Goal: Feedback & Contribution: Submit feedback/report problem

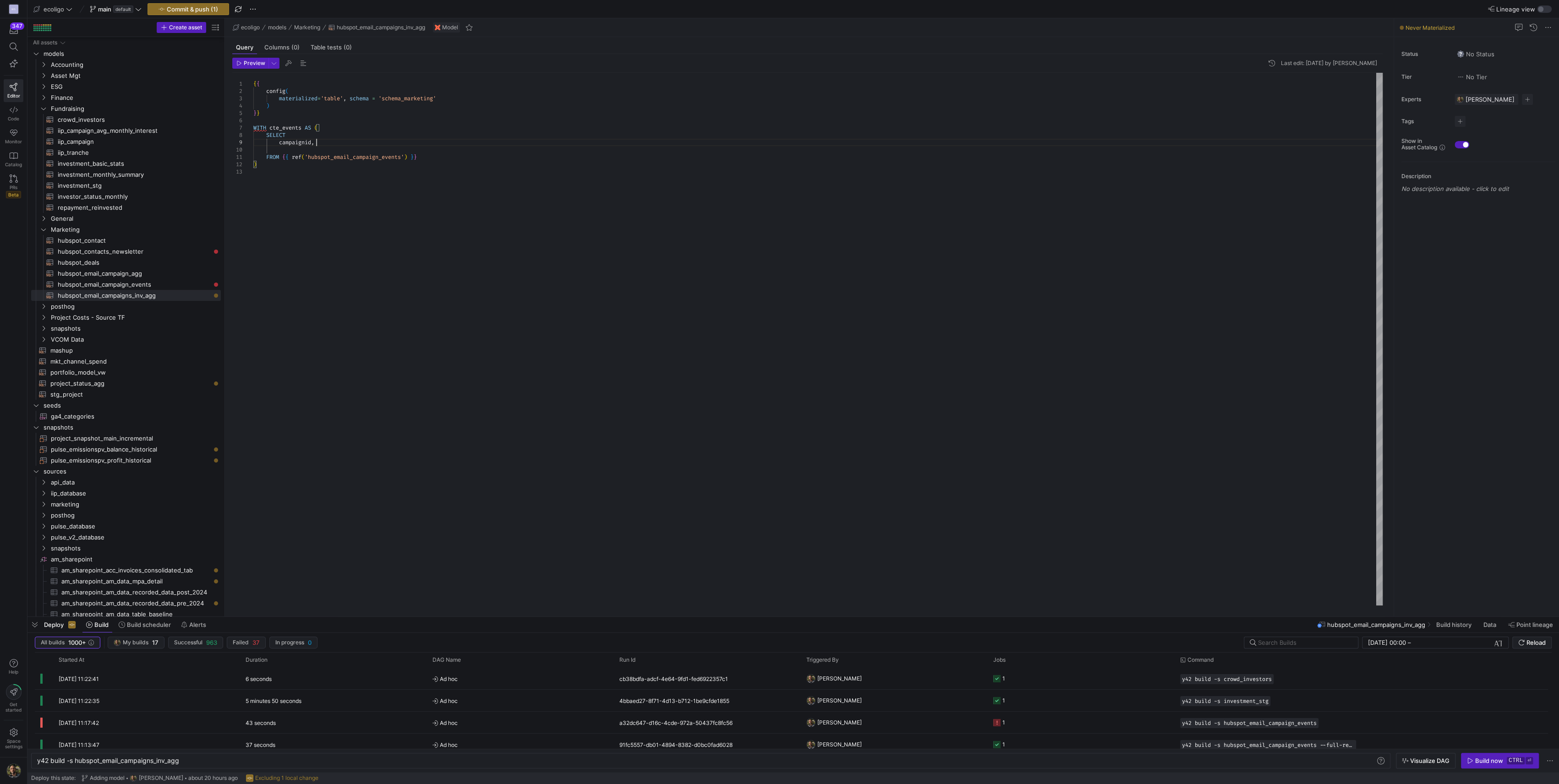
scroll to position [0, 84]
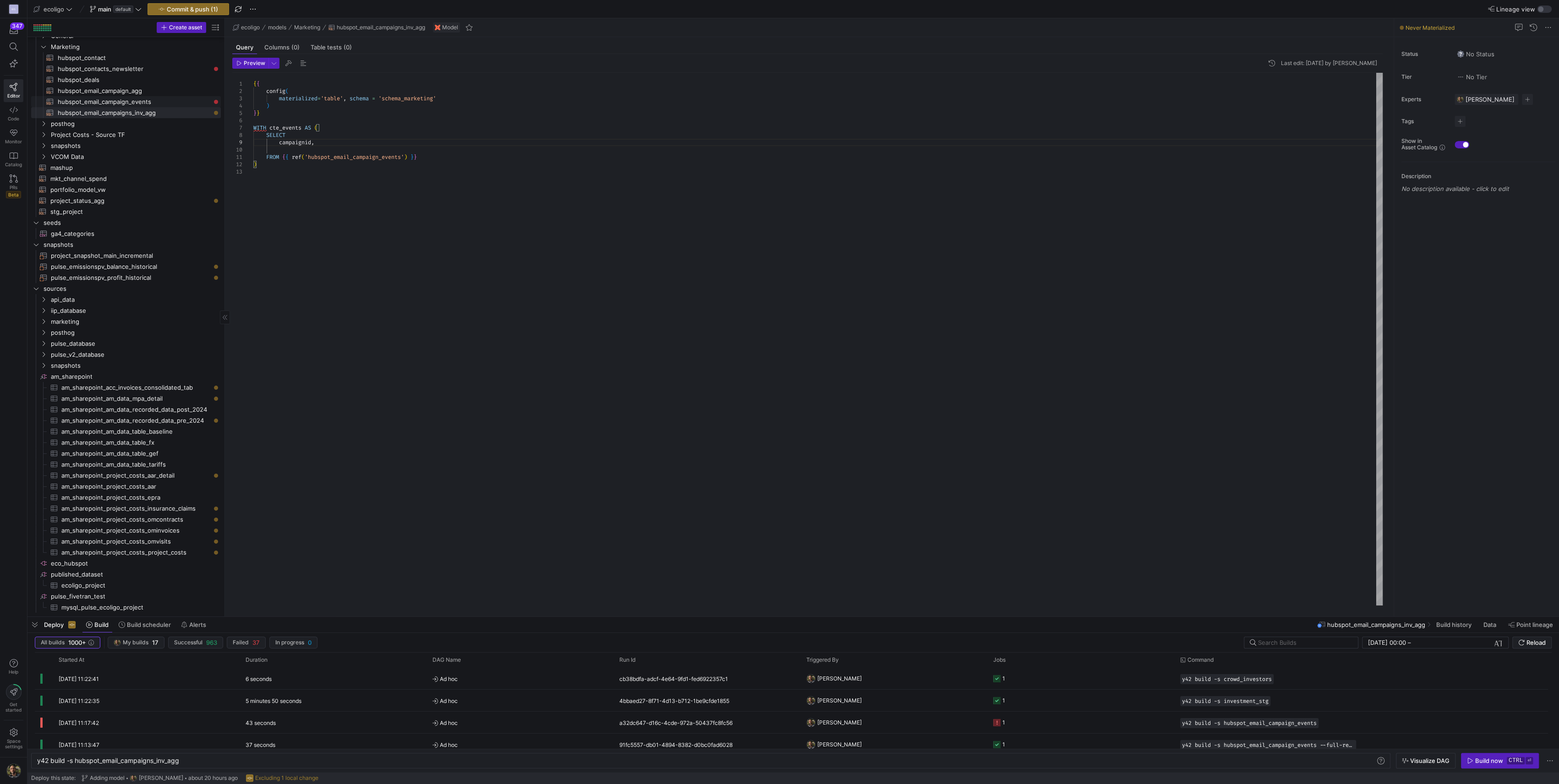
click at [131, 98] on span "hubspot_email_campaign_events​​​​​​​​​​" at bounding box center [134, 102] width 153 height 10
type textarea "{{ config( materialized='incremental', schema = 'schema_marketing', unique_key=…"
type textarea "y42 build -s hubspot_email_campaign_events"
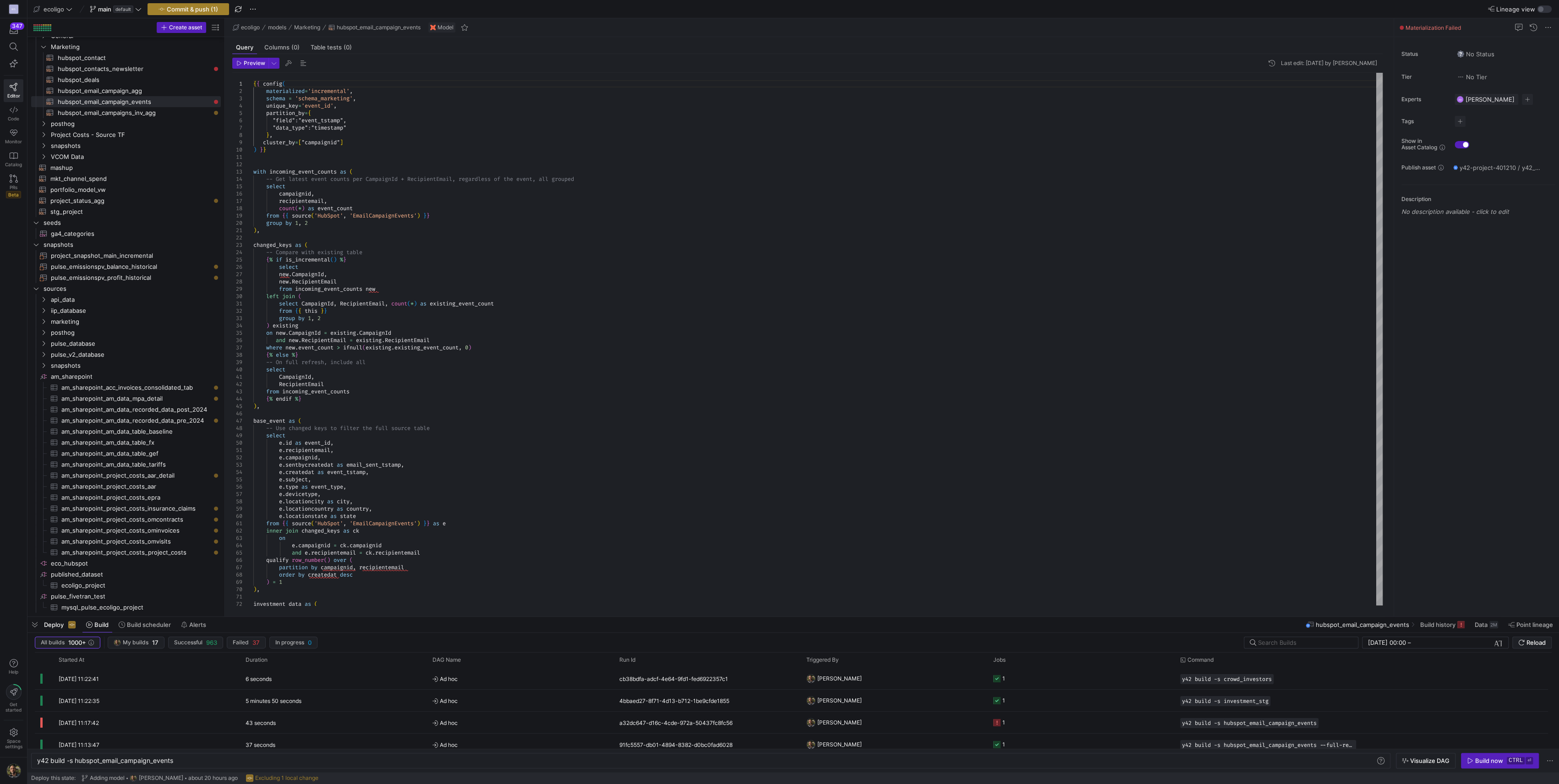
click at [180, 6] on span "Commit & push (1)" at bounding box center [192, 9] width 51 height 7
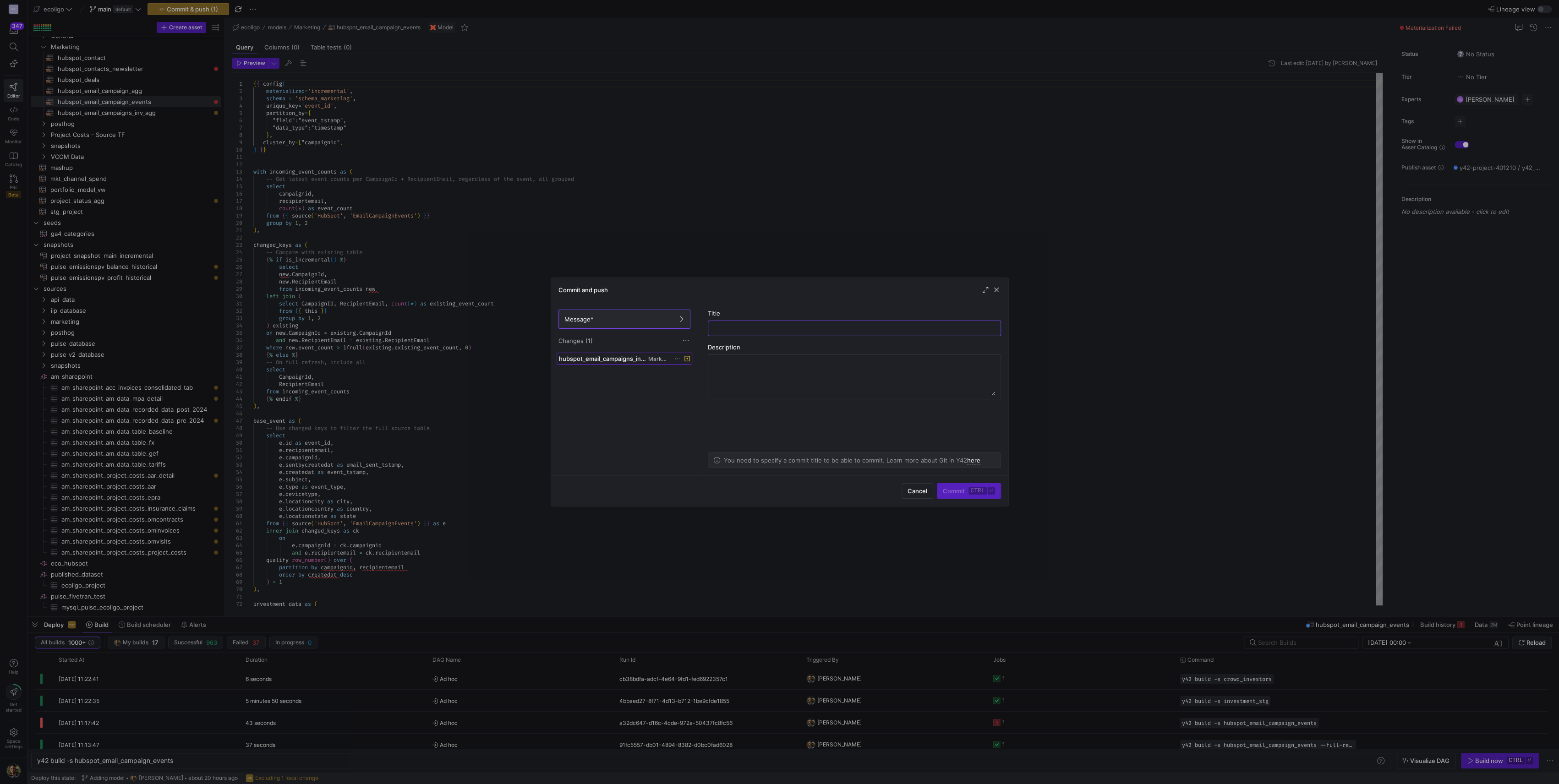
click at [642, 359] on span "hubspot_email_campaigns_inv_agg.sql" at bounding box center [603, 359] width 88 height 7
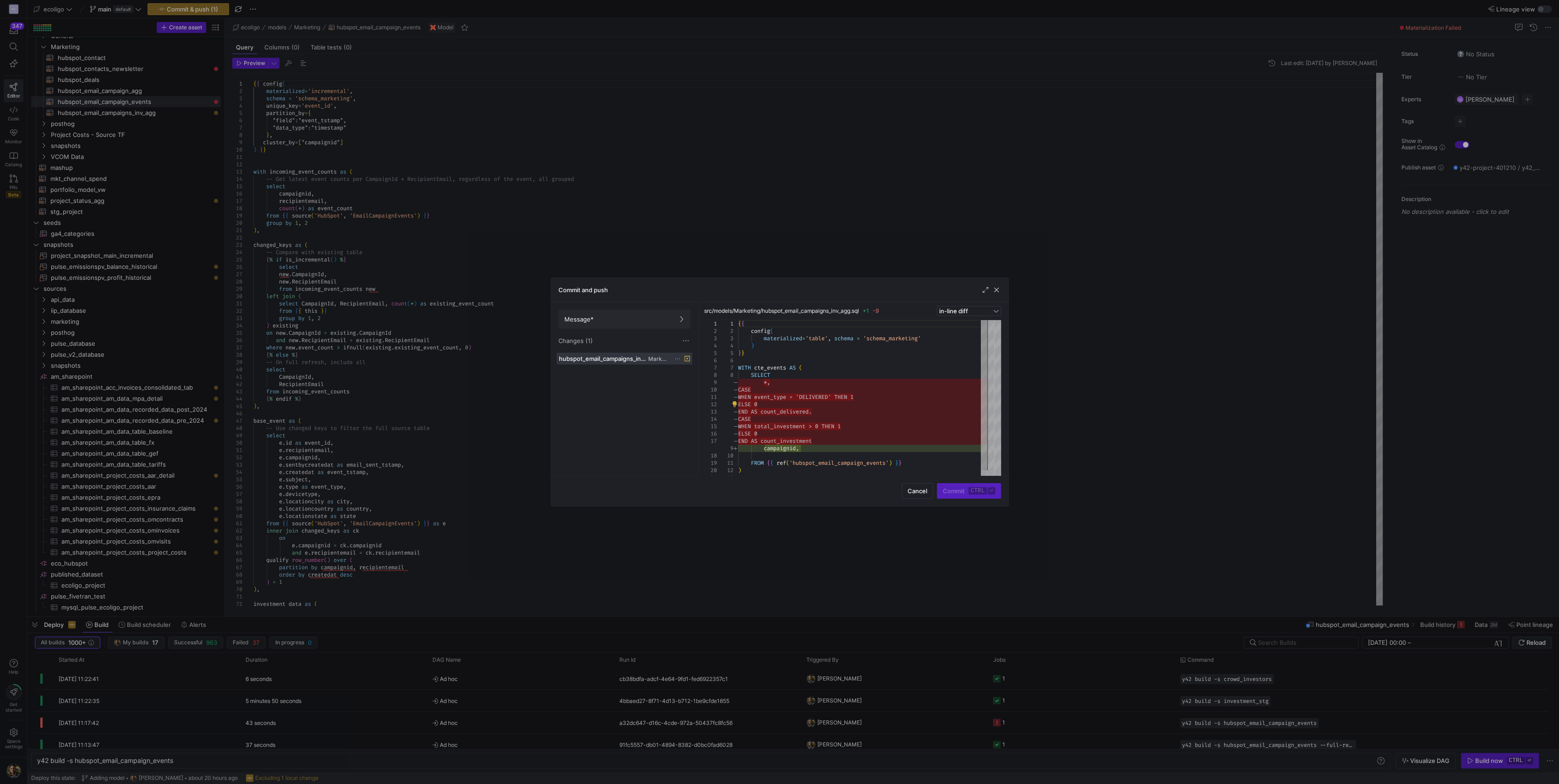
click at [678, 350] on div "Message* Changes (1)" at bounding box center [625, 327] width 146 height 50
click at [678, 358] on icon at bounding box center [677, 359] width 6 height 6
click at [697, 384] on span "Discard" at bounding box center [690, 384] width 21 height 7
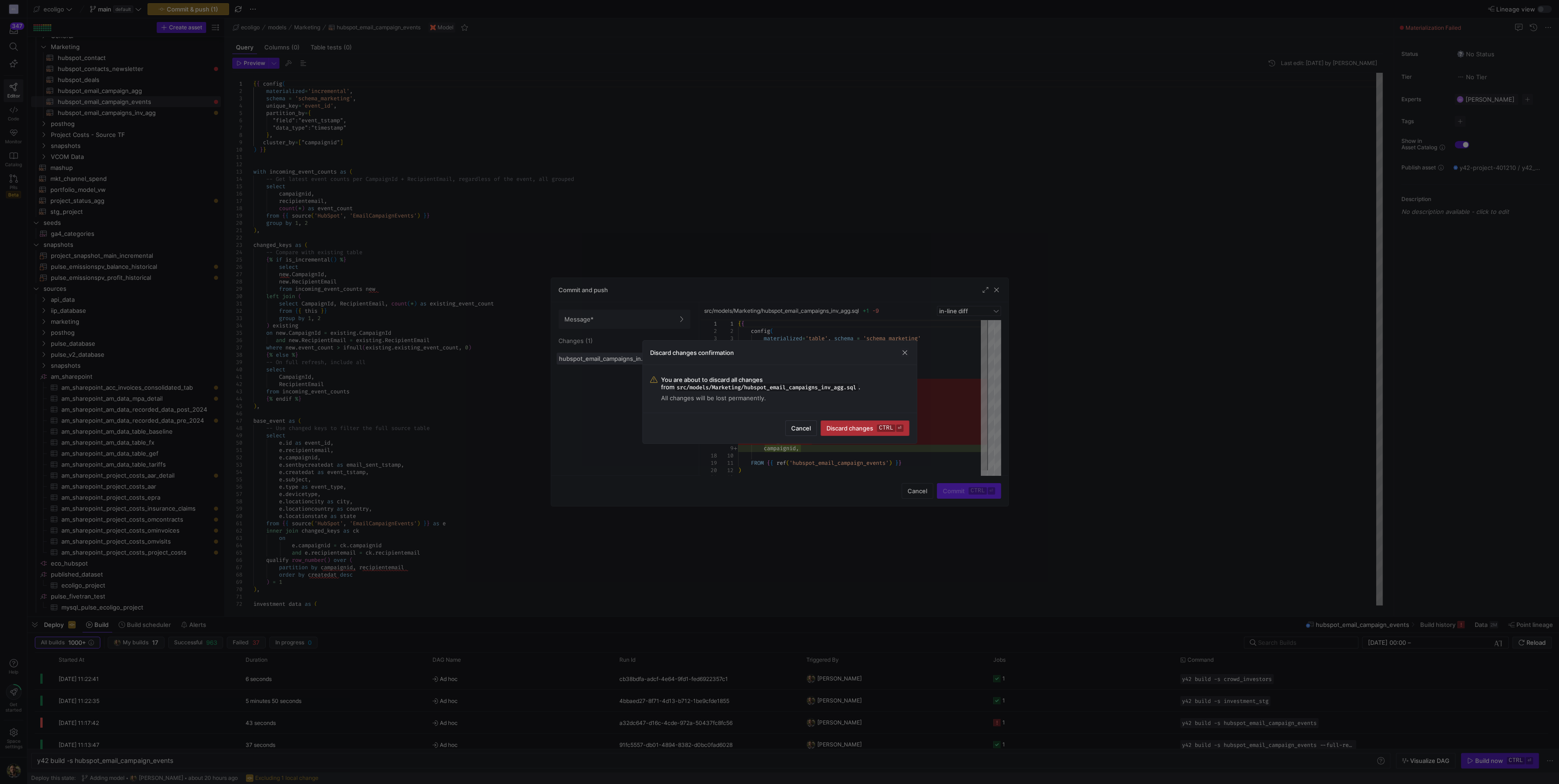
click at [858, 433] on span "submit" at bounding box center [865, 428] width 88 height 15
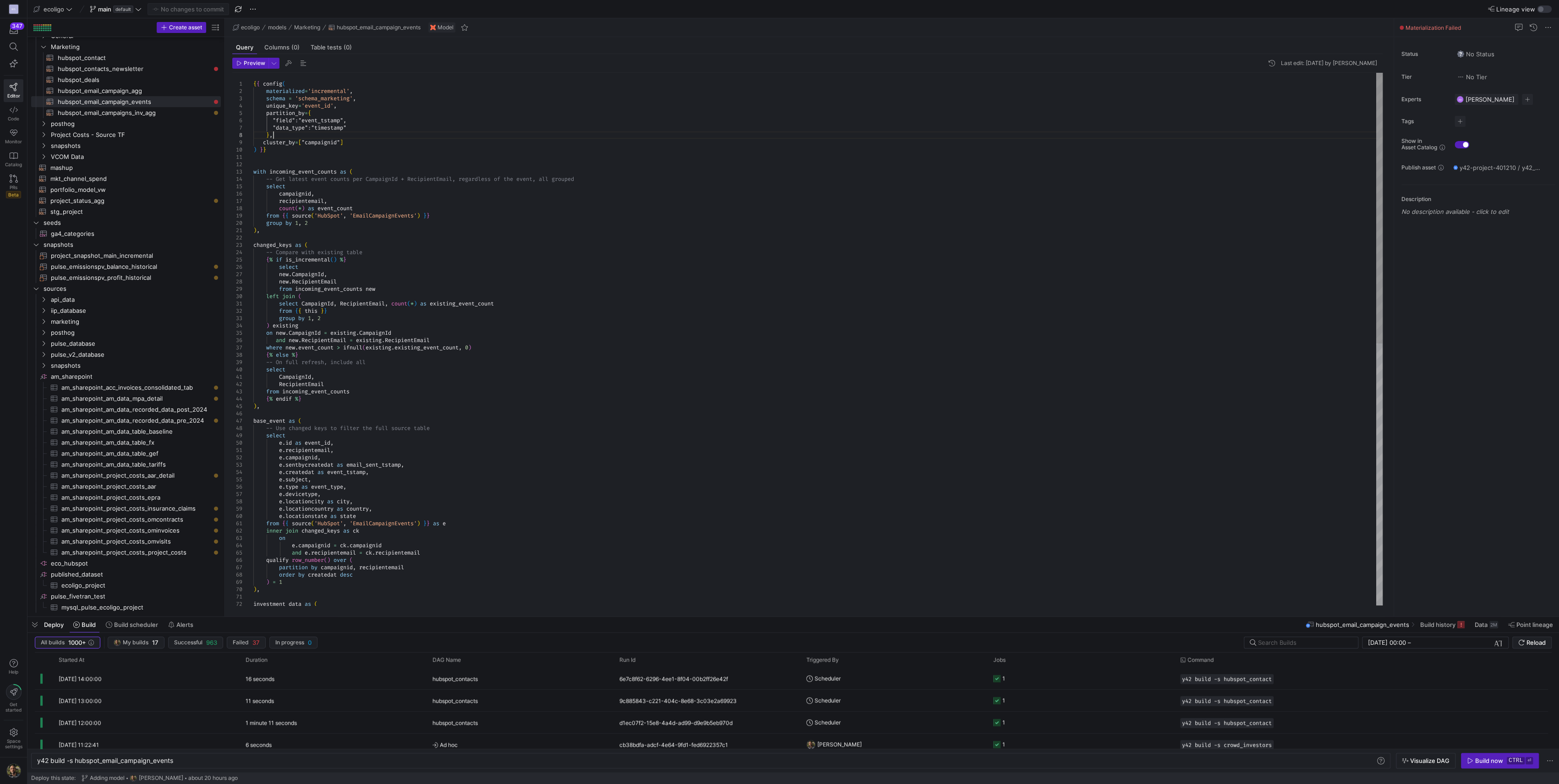
click at [321, 138] on div "{ { config ( materialized = 'incremental' , schema = 'schema_marketing' , uniqu…" at bounding box center [818, 596] width 1129 height 1048
click at [129, 101] on span "hubspot_email_campaign_events​​​​​​​​​​" at bounding box center [134, 102] width 153 height 10
click at [1486, 759] on div "Build now" at bounding box center [1489, 760] width 28 height 7
click at [1040, 679] on y42-job-status-cell-renderer "1" at bounding box center [1081, 678] width 176 height 21
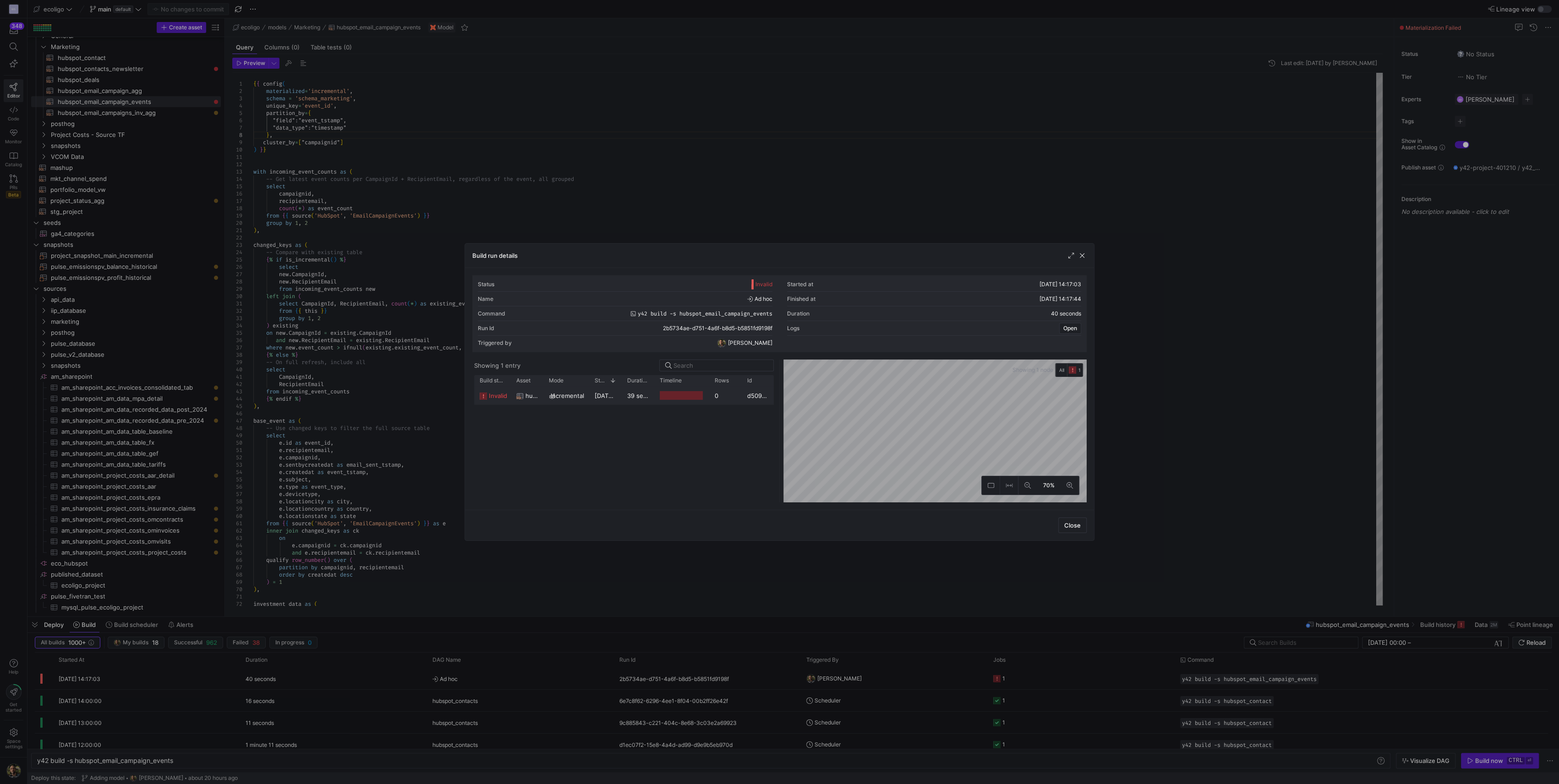
click at [600, 399] on div "[DATE] 14:17:04" at bounding box center [605, 396] width 33 height 18
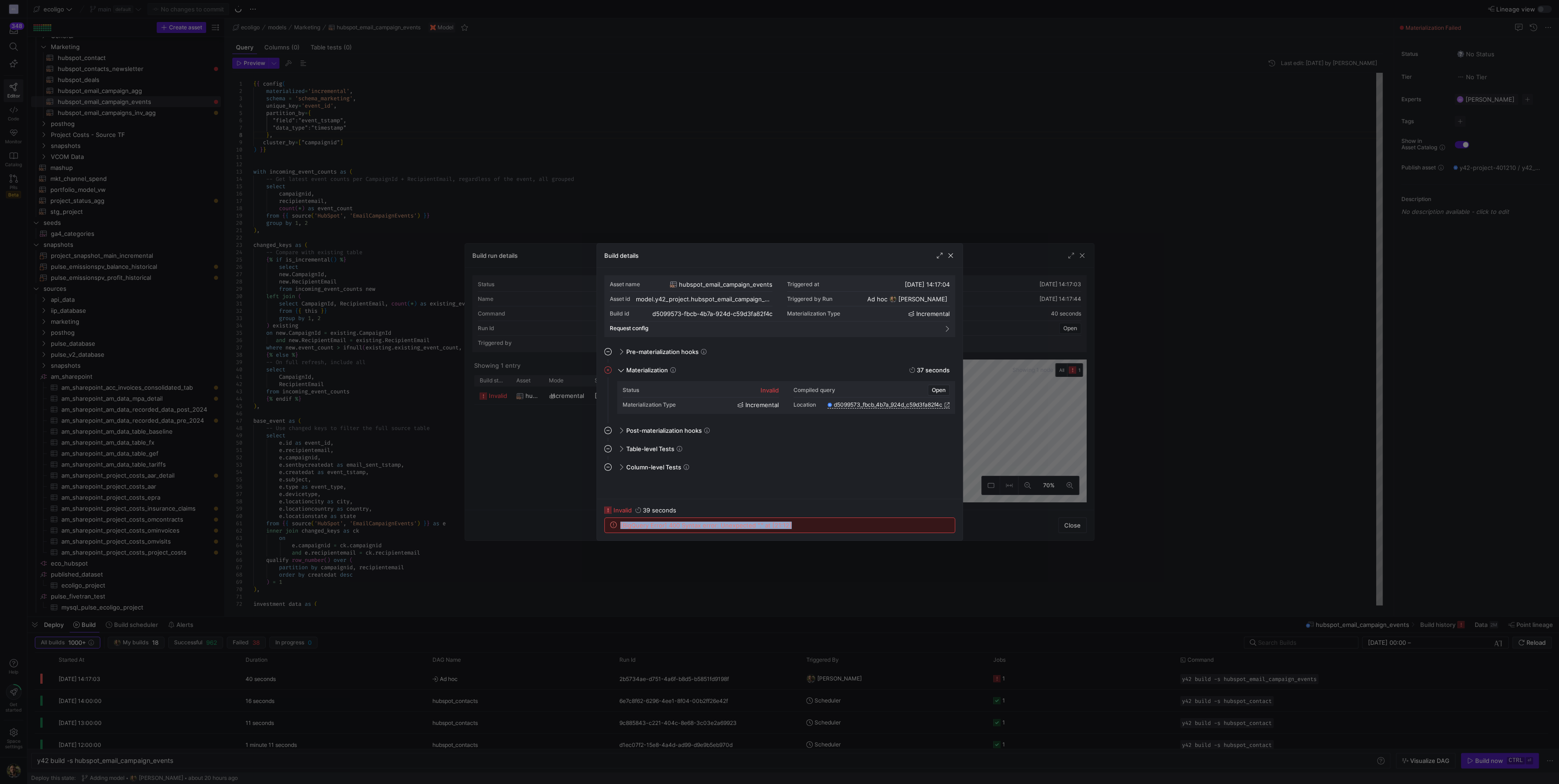
drag, startPoint x: 792, startPoint y: 527, endPoint x: 605, endPoint y: 523, distance: 187.0
click at [605, 523] on div "[BigQuery Error] 400 Syntax error: Unexpected "." at [21:12]" at bounding box center [780, 525] width 350 height 15
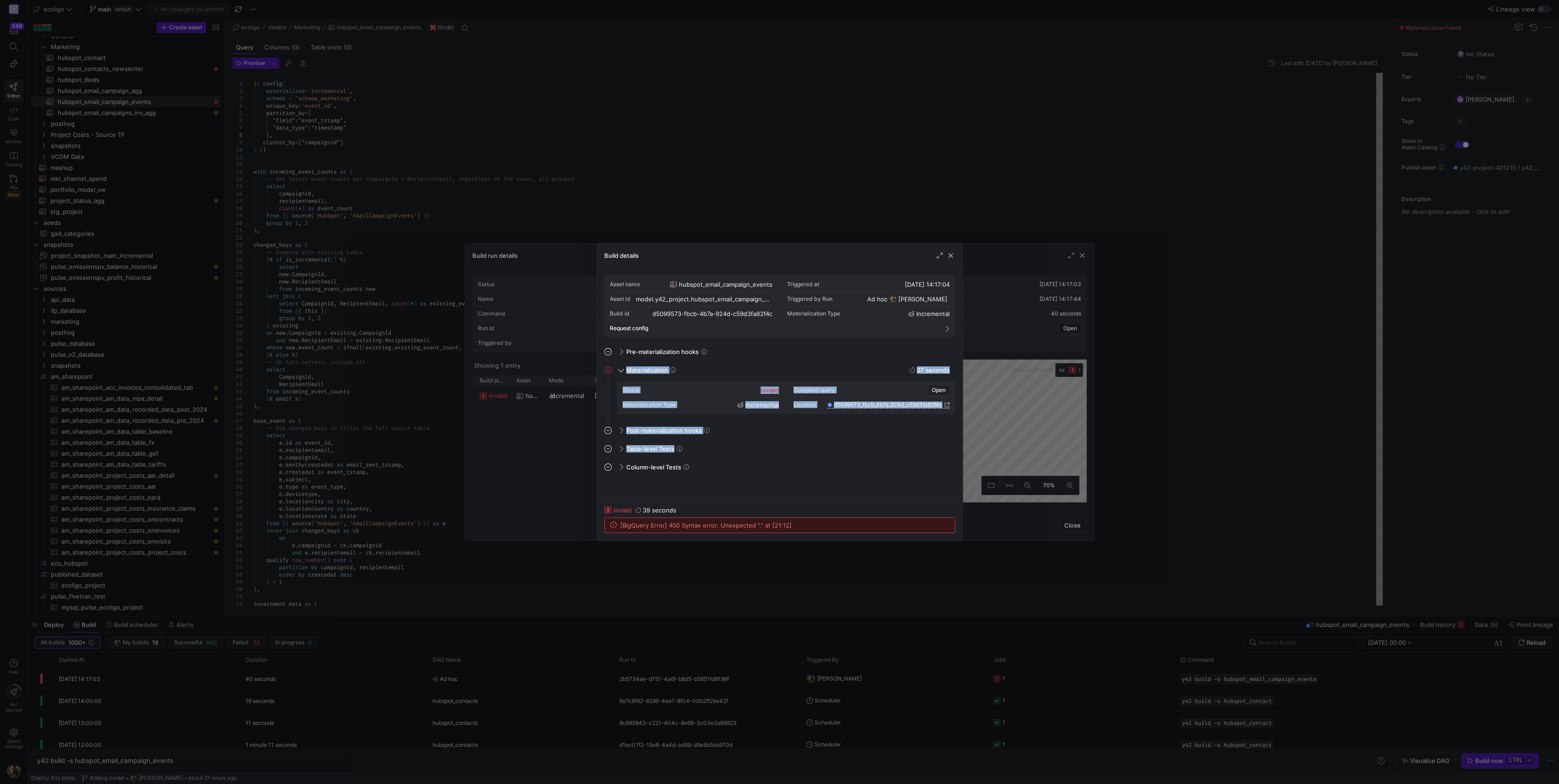
drag, startPoint x: 879, startPoint y: 358, endPoint x: 835, endPoint y: 457, distance: 108.3
click at [835, 457] on mat-accordion "Pre-materialization hooks This job has no hooks Materialization 37 seconds Stat…" at bounding box center [780, 417] width 351 height 147
drag, startPoint x: 835, startPoint y: 457, endPoint x: 938, endPoint y: 387, distance: 124.5
click at [938, 387] on span "Open" at bounding box center [939, 390] width 14 height 7
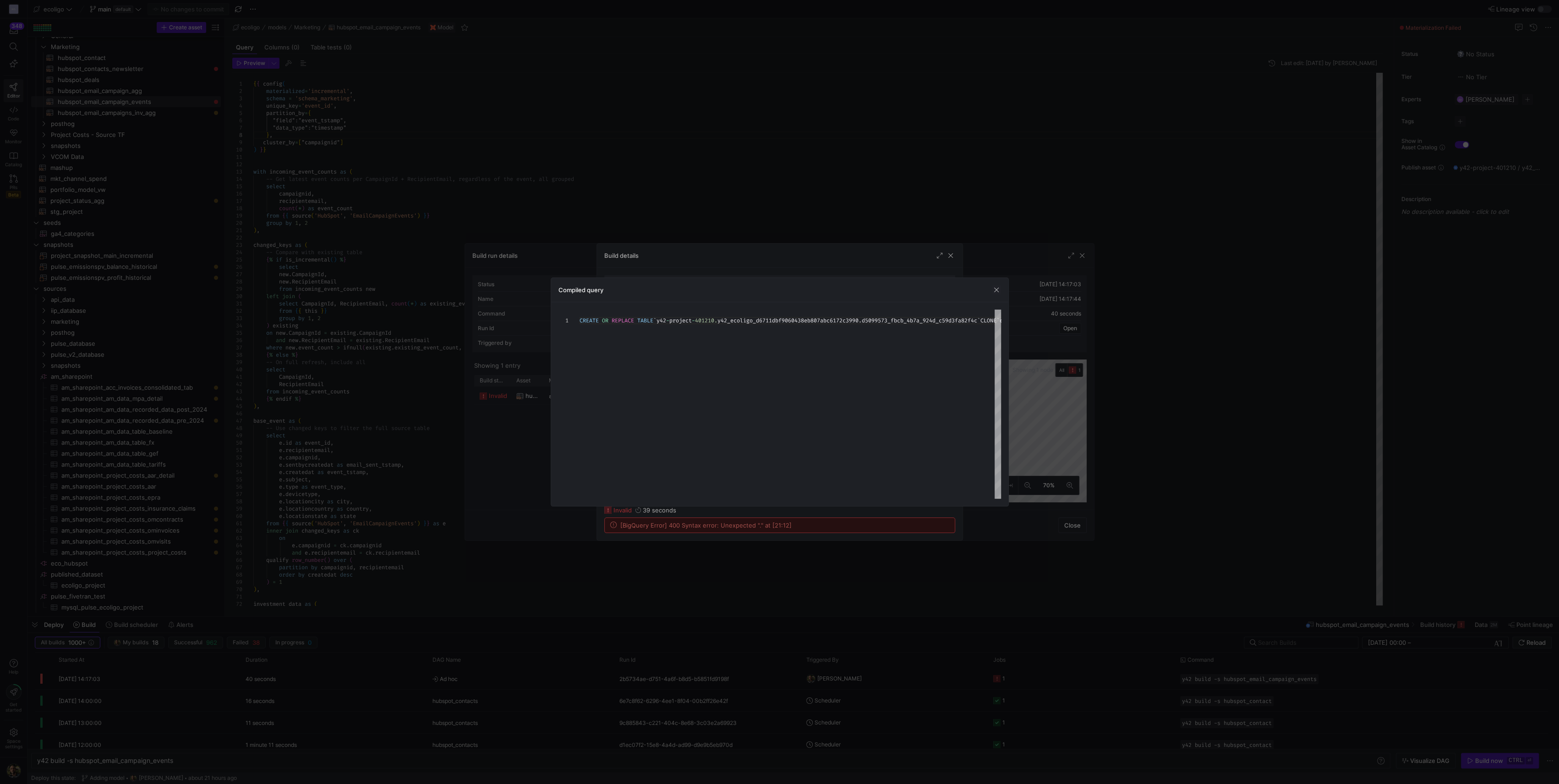
click at [718, 778] on div at bounding box center [780, 392] width 1559 height 784
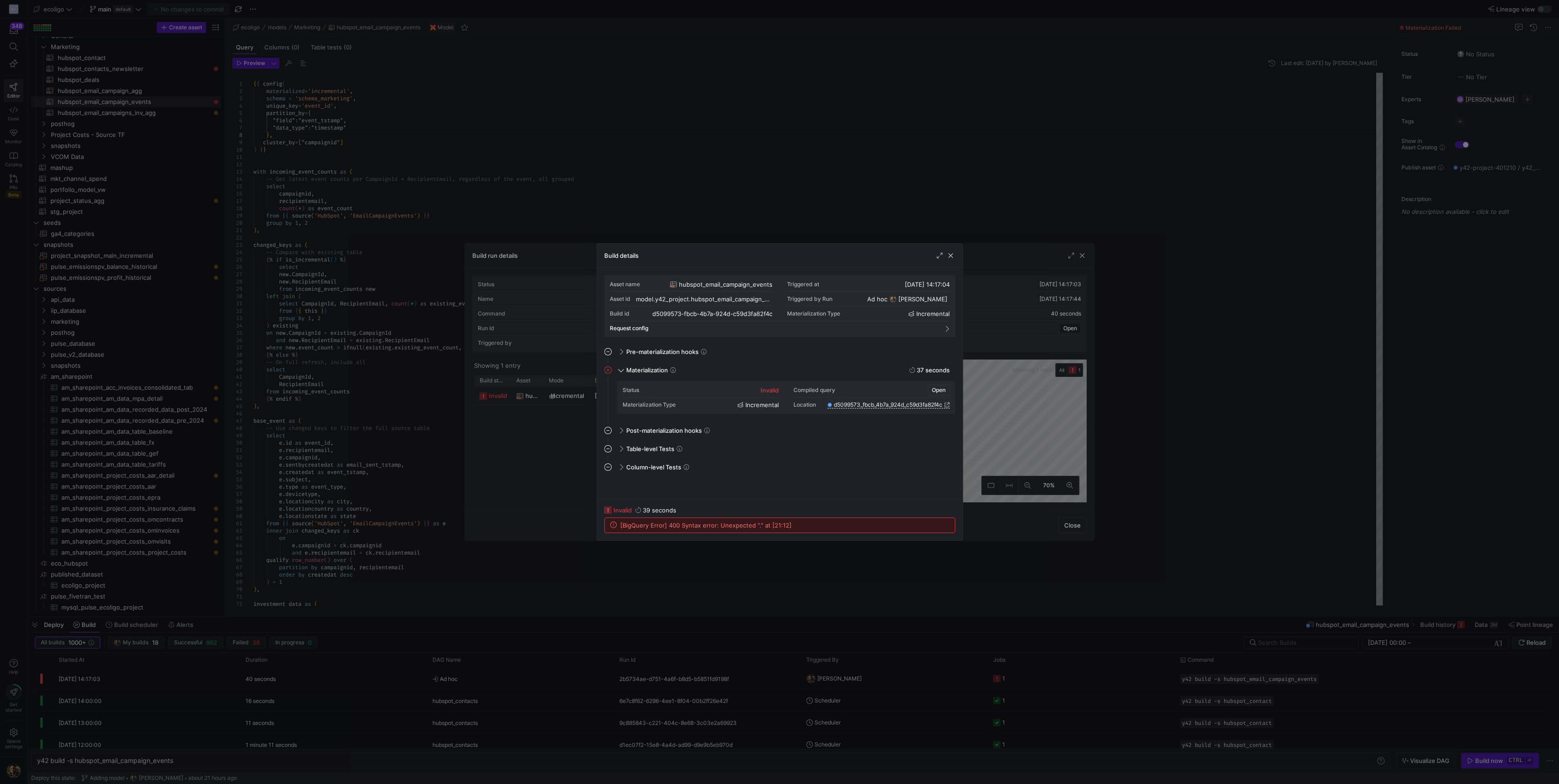
click at [935, 388] on span "Open" at bounding box center [939, 390] width 14 height 7
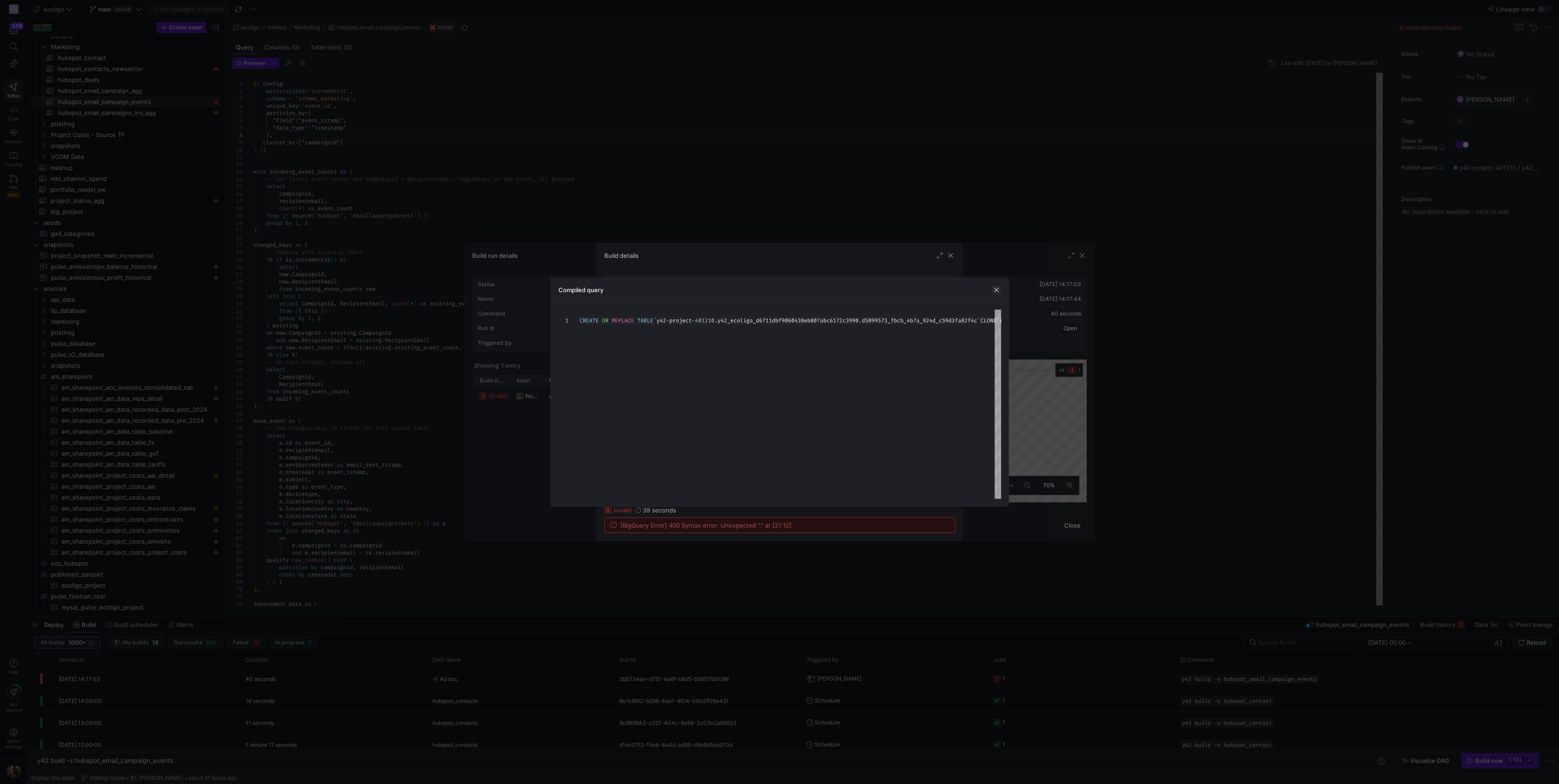
click at [997, 286] on span "button" at bounding box center [996, 290] width 9 height 9
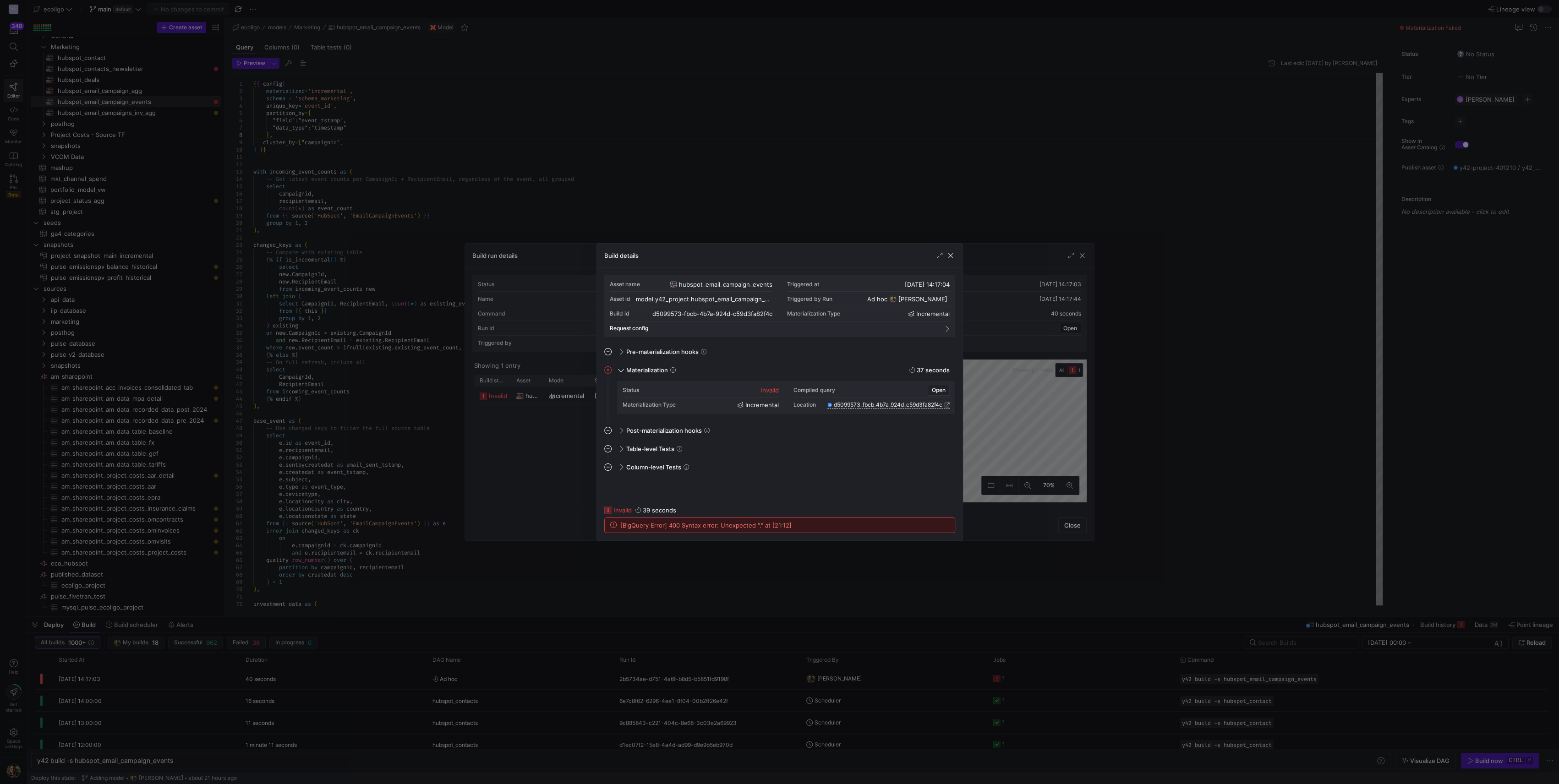
click at [1026, 195] on div at bounding box center [780, 392] width 1559 height 784
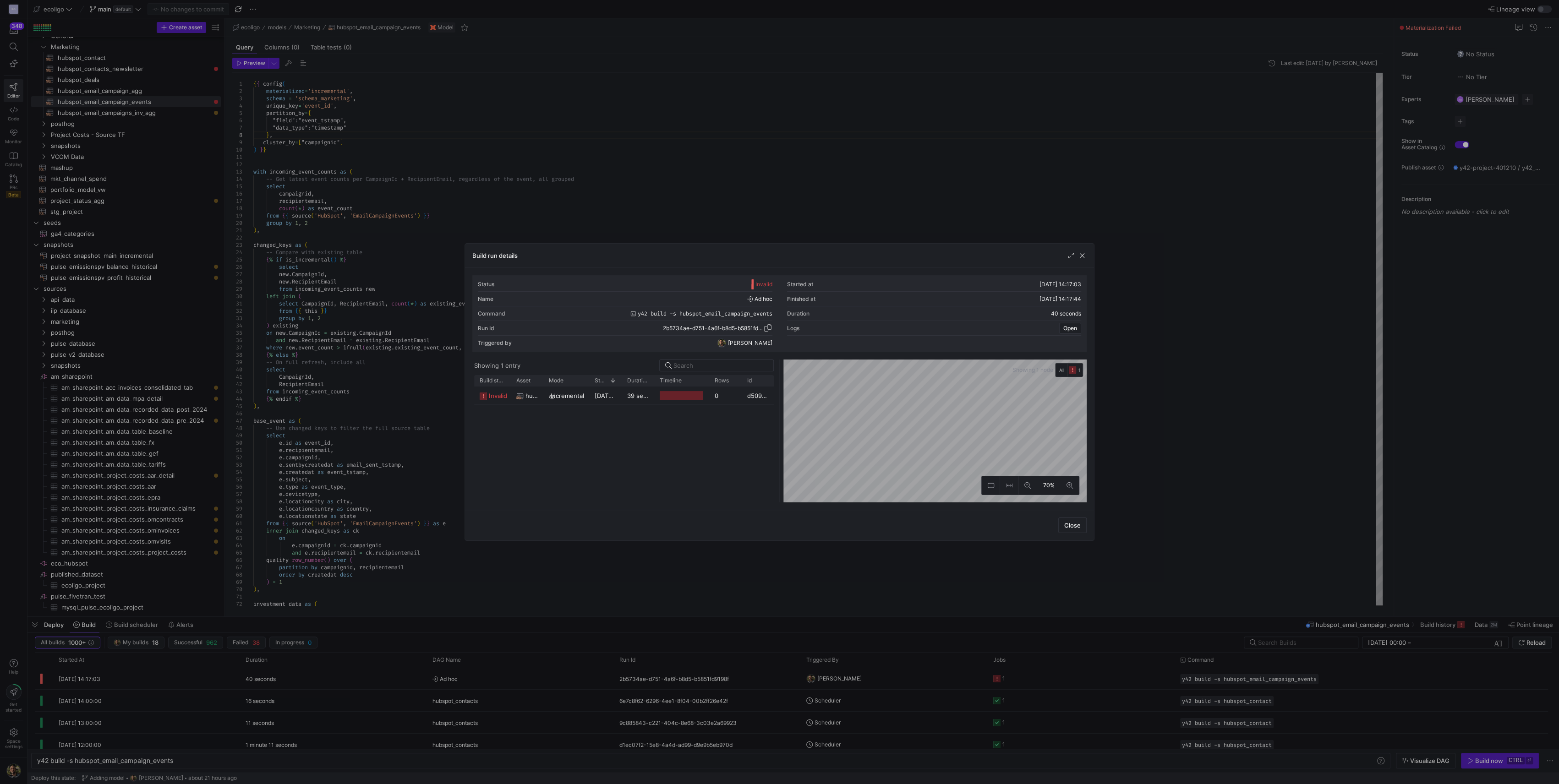
click at [767, 326] on span "button" at bounding box center [767, 327] width 9 height 9
click at [1399, 512] on div at bounding box center [780, 392] width 1559 height 784
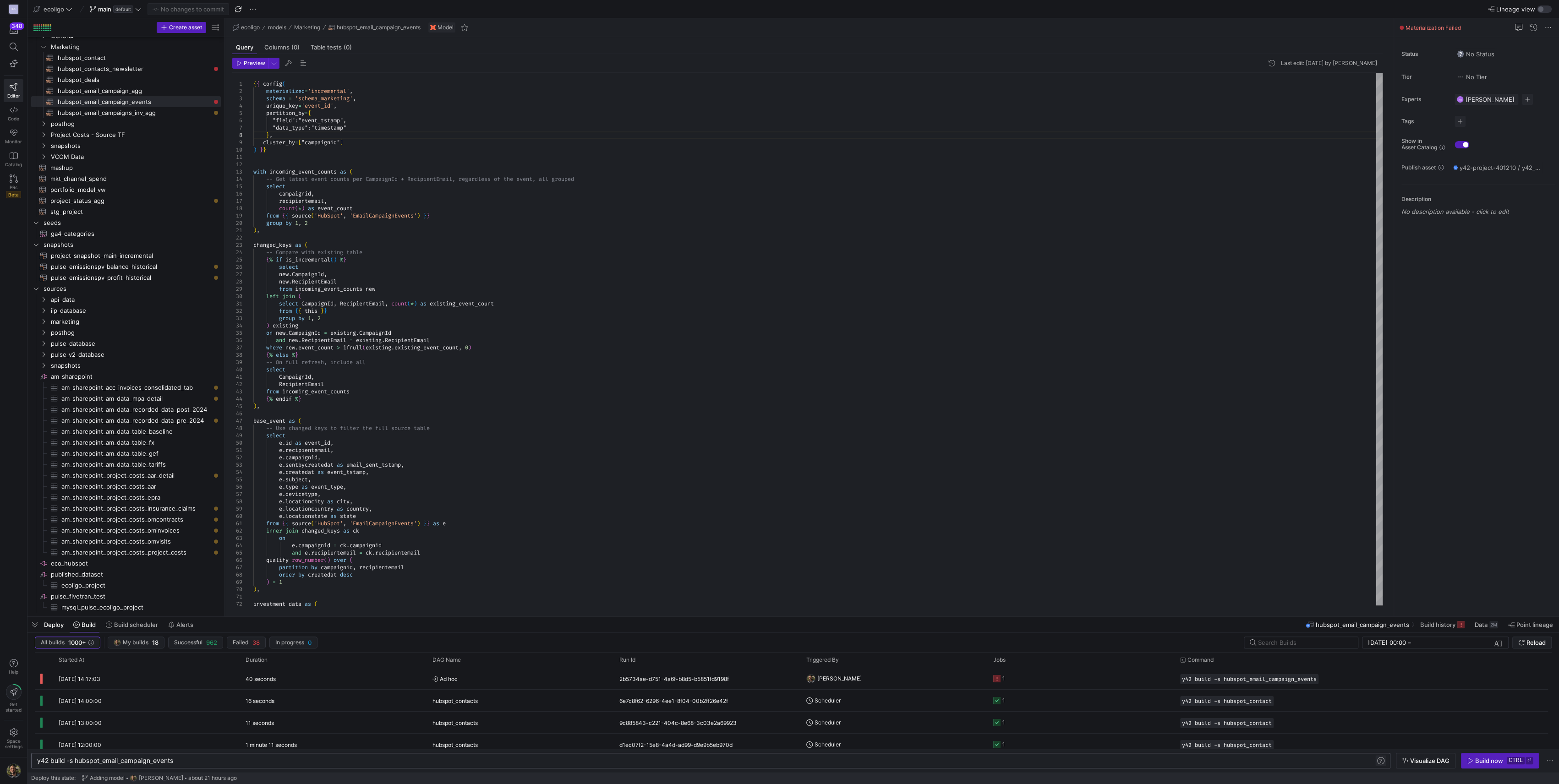
click at [1382, 761] on span at bounding box center [1380, 760] width 11 height 11
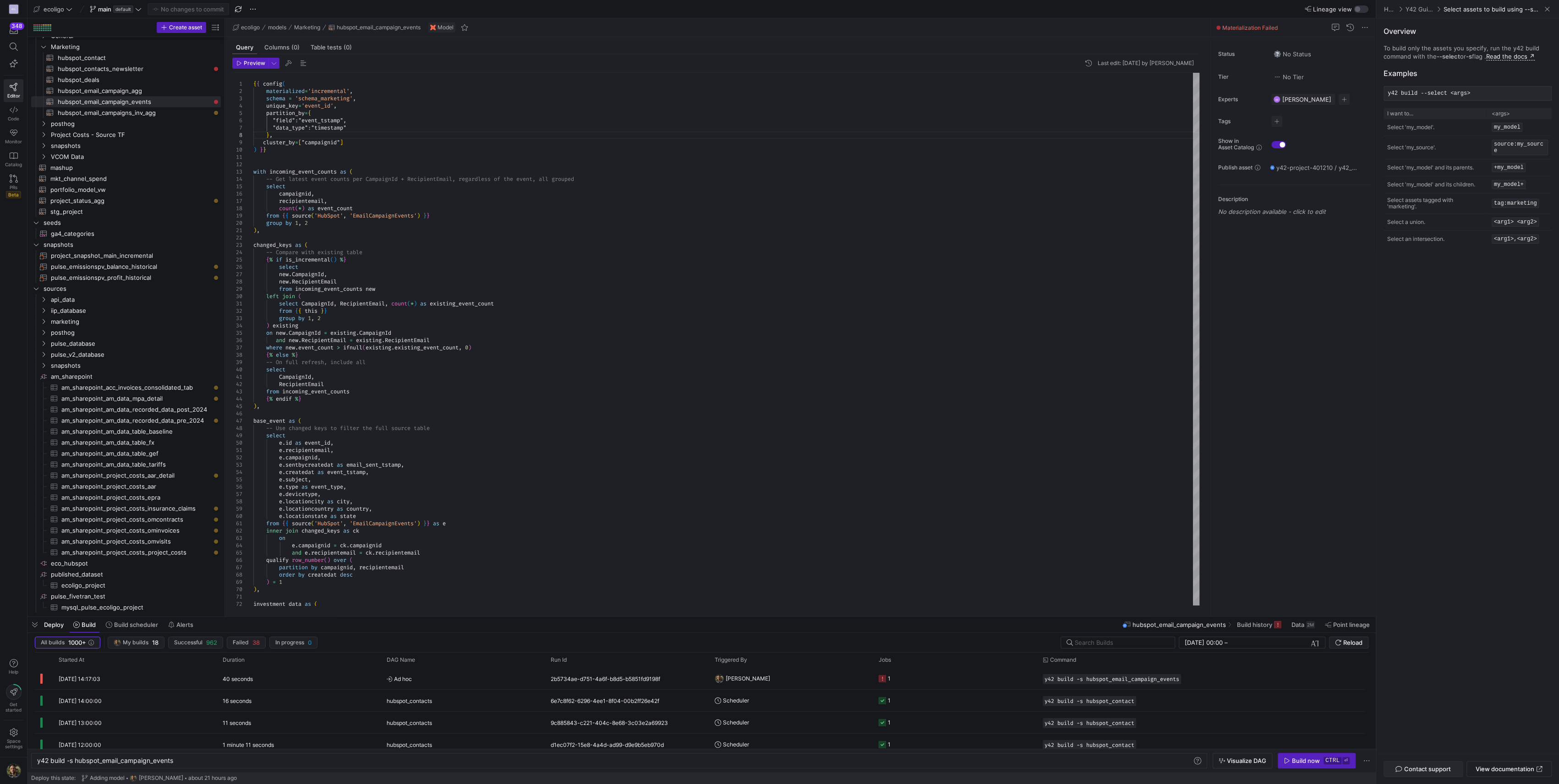
click at [1407, 766] on span "Contact support" at bounding box center [1426, 769] width 47 height 7
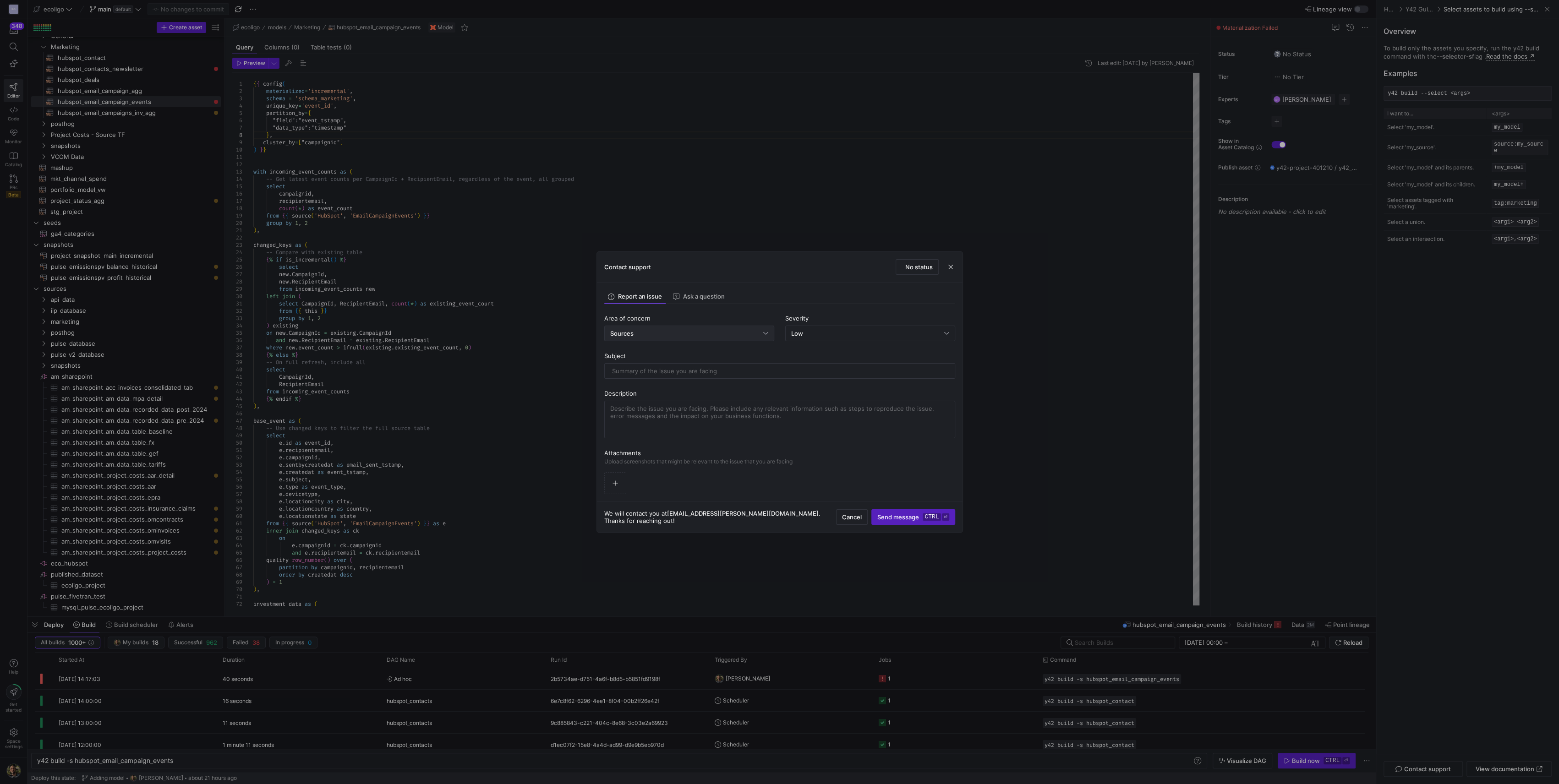
click at [667, 336] on div "Sources" at bounding box center [686, 333] width 153 height 7
click at [626, 383] on span "Builds" at bounding box center [689, 383] width 162 height 7
click at [813, 331] on div "Low" at bounding box center [867, 333] width 153 height 7
click at [805, 365] on span "Normal" at bounding box center [799, 365] width 20 height 7
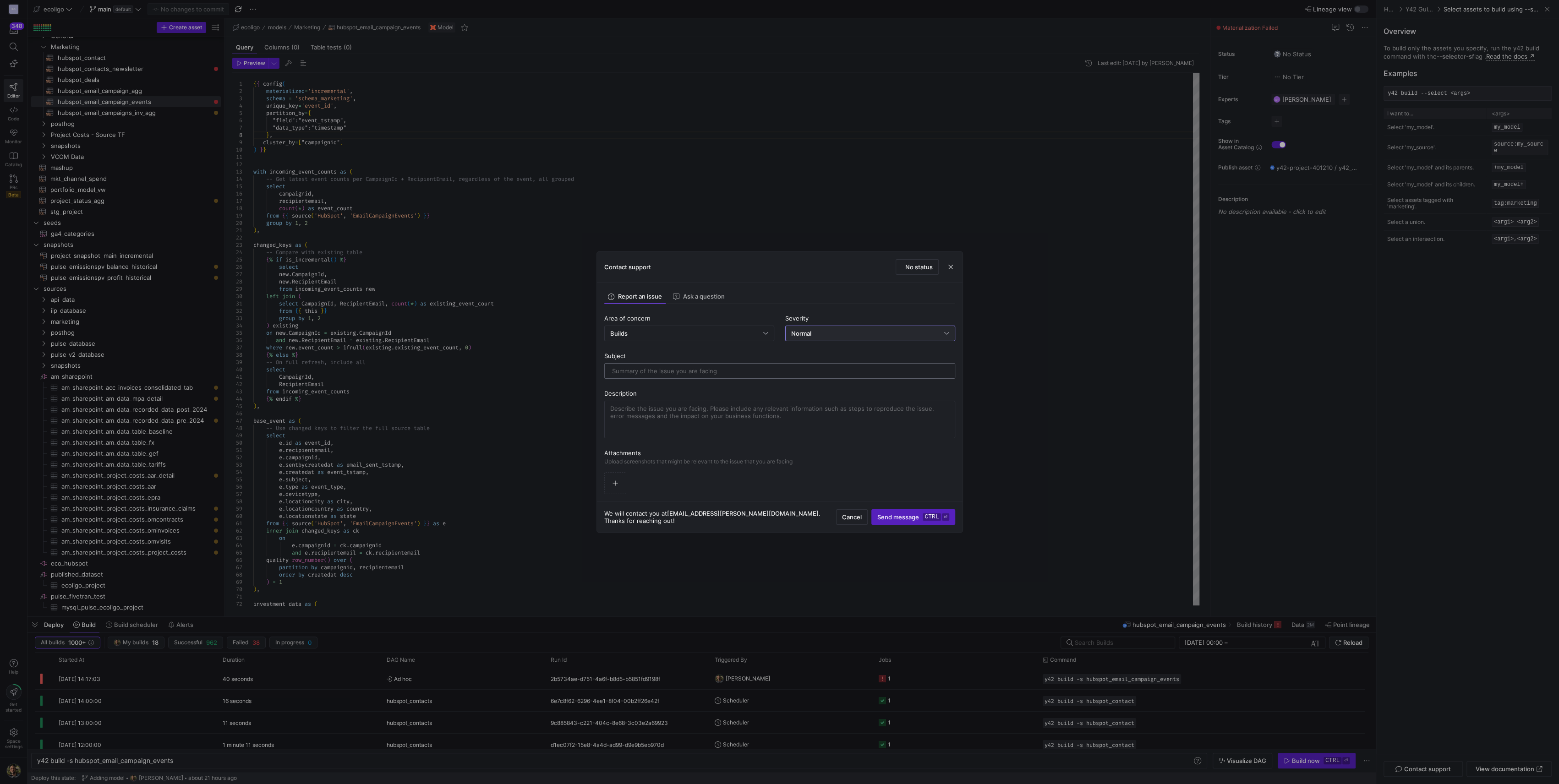
click at [631, 370] on input "text" at bounding box center [780, 371] width 335 height 7
paste input "2b5734ae-d751-4a6f-b8d5-b5851fd9198f"
click at [646, 370] on input "Bug in build 2b5734ae-d751-4a6f-b8d5-b5851fd9198f" at bounding box center [780, 371] width 335 height 7
type input "Bug in build ID 2b5734ae-d751-4a6f-b8d5-b5851fd9198f"
click at [632, 417] on textarea at bounding box center [780, 419] width 339 height 29
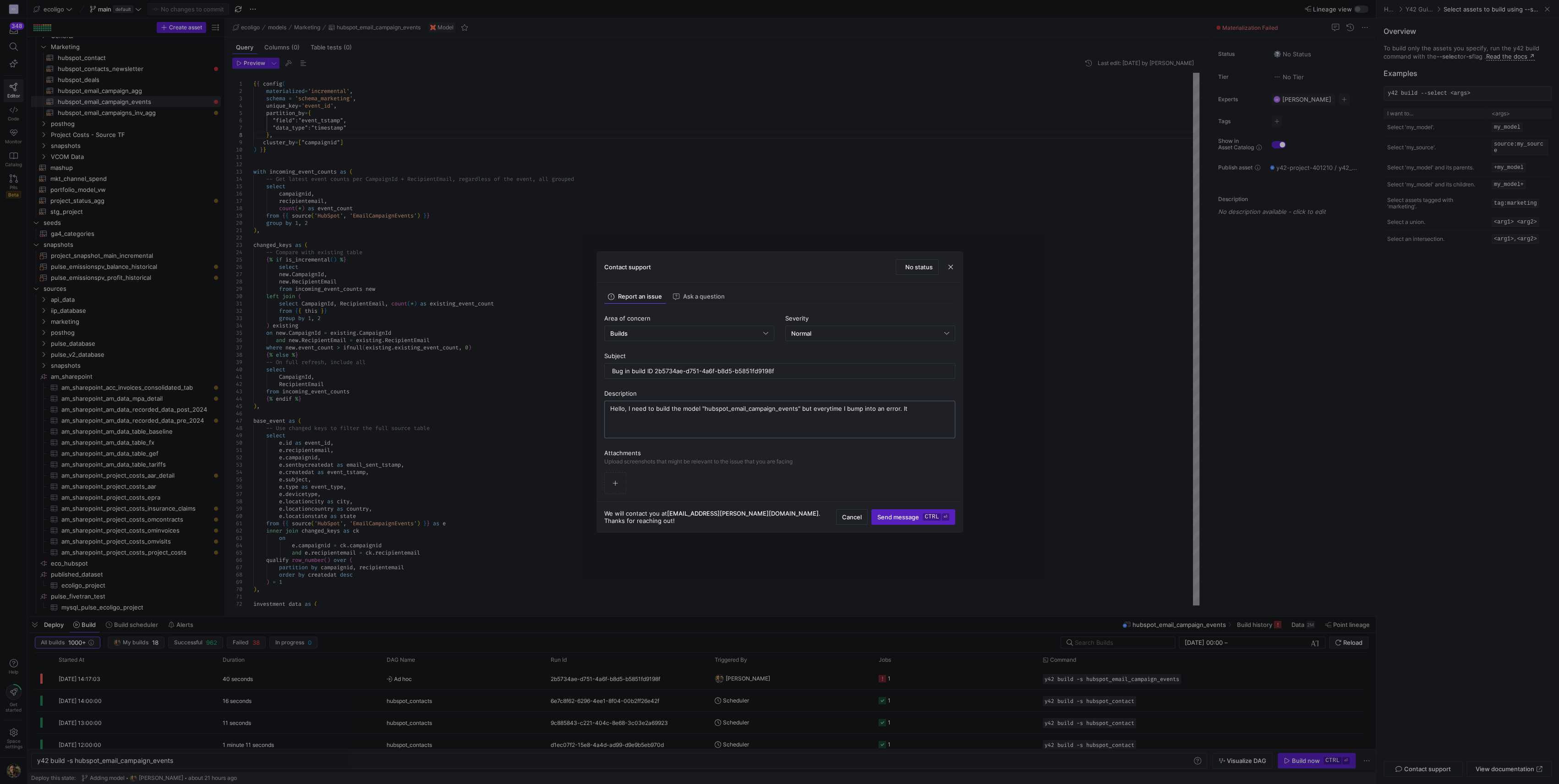
click at [917, 402] on div "Hello, I need to build the model "hubspot_email_campaign_events" but everytime …" at bounding box center [780, 419] width 339 height 37
click at [913, 411] on textarea "Hello, I need to build the model "hubspot_email_campaign_events" but everytime …" at bounding box center [780, 419] width 339 height 29
click at [654, 431] on textarea "Hello, I need to build the model "hubspot_email_campaign_events" but everytime …" at bounding box center [780, 419] width 339 height 37
click at [758, 435] on textarea "Hello, I need to build the model "hubspot_email_campaign_events" but everytime …" at bounding box center [780, 419] width 339 height 37
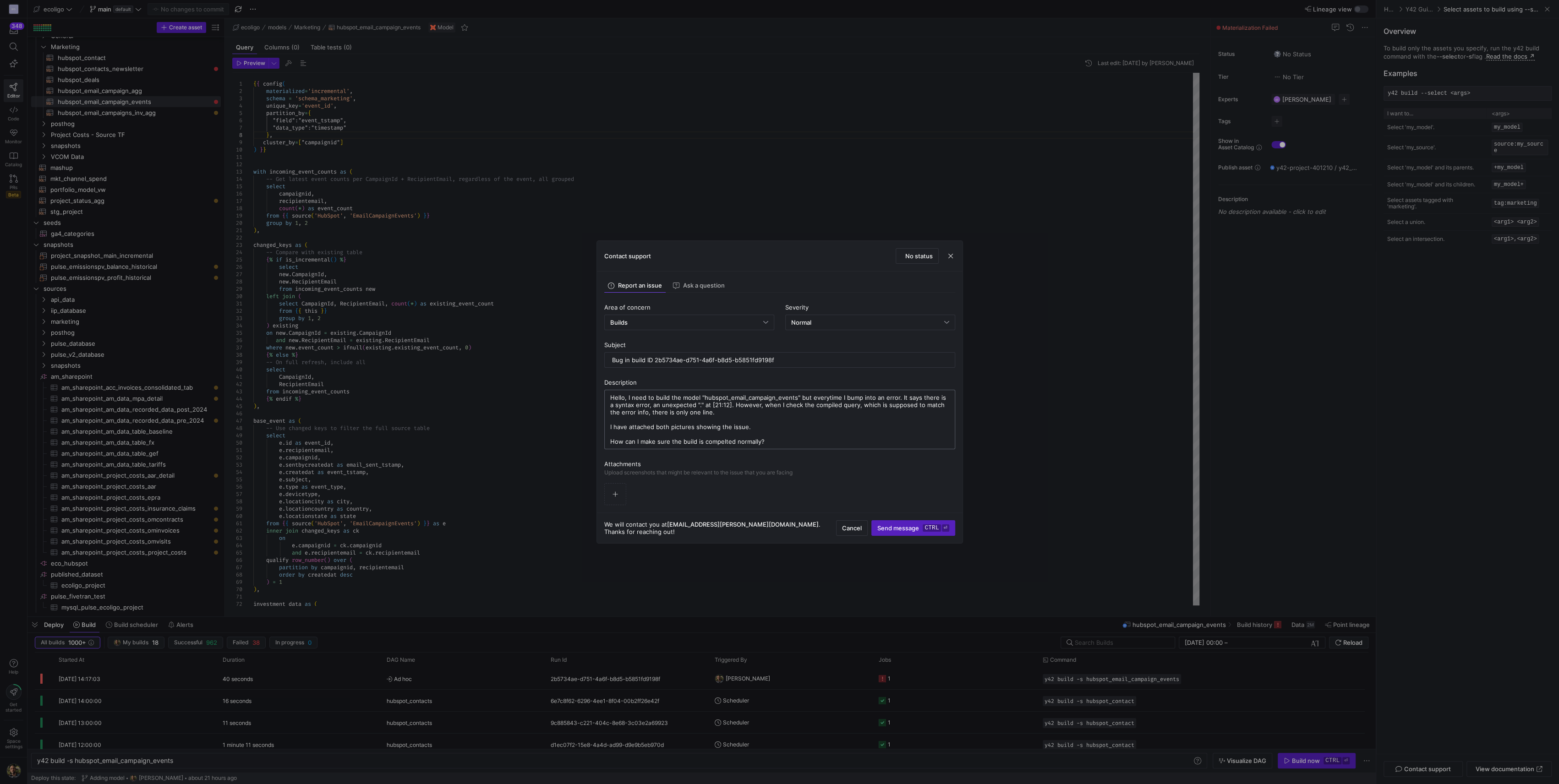
click at [725, 439] on textarea "Hello, I need to build the model "hubspot_email_campaign_events" but everytime …" at bounding box center [780, 419] width 339 height 51
click at [815, 442] on textarea "Hello, I need to build the model "hubspot_email_campaign_events" but everytime …" at bounding box center [780, 419] width 339 height 51
type textarea "Hello, I need to build the model "hubspot_email_campaign_events" but everytime …"
click at [609, 498] on span "button" at bounding box center [615, 501] width 21 height 21
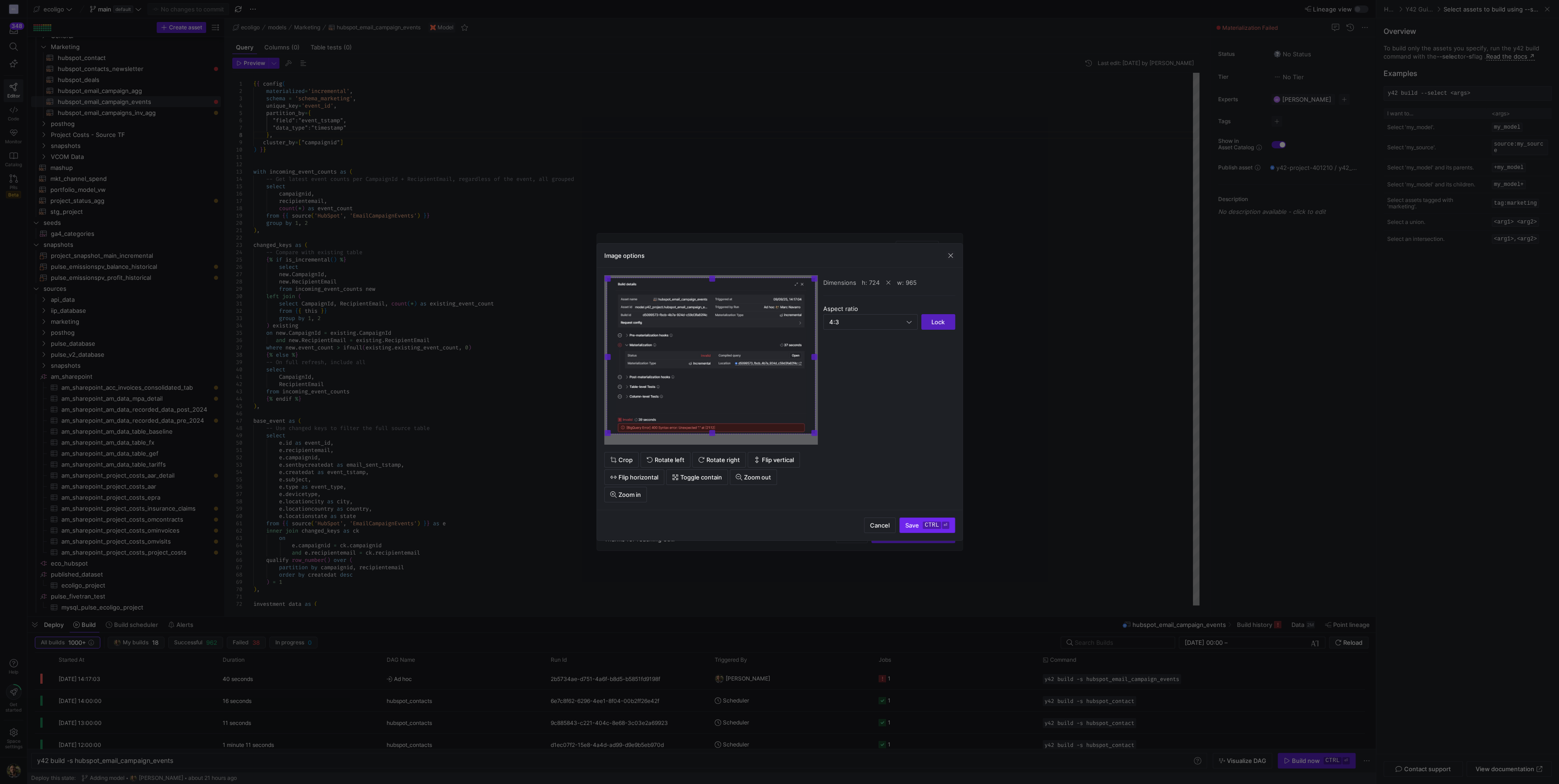
click at [917, 524] on span "Save ctrl ⏎" at bounding box center [927, 525] width 44 height 7
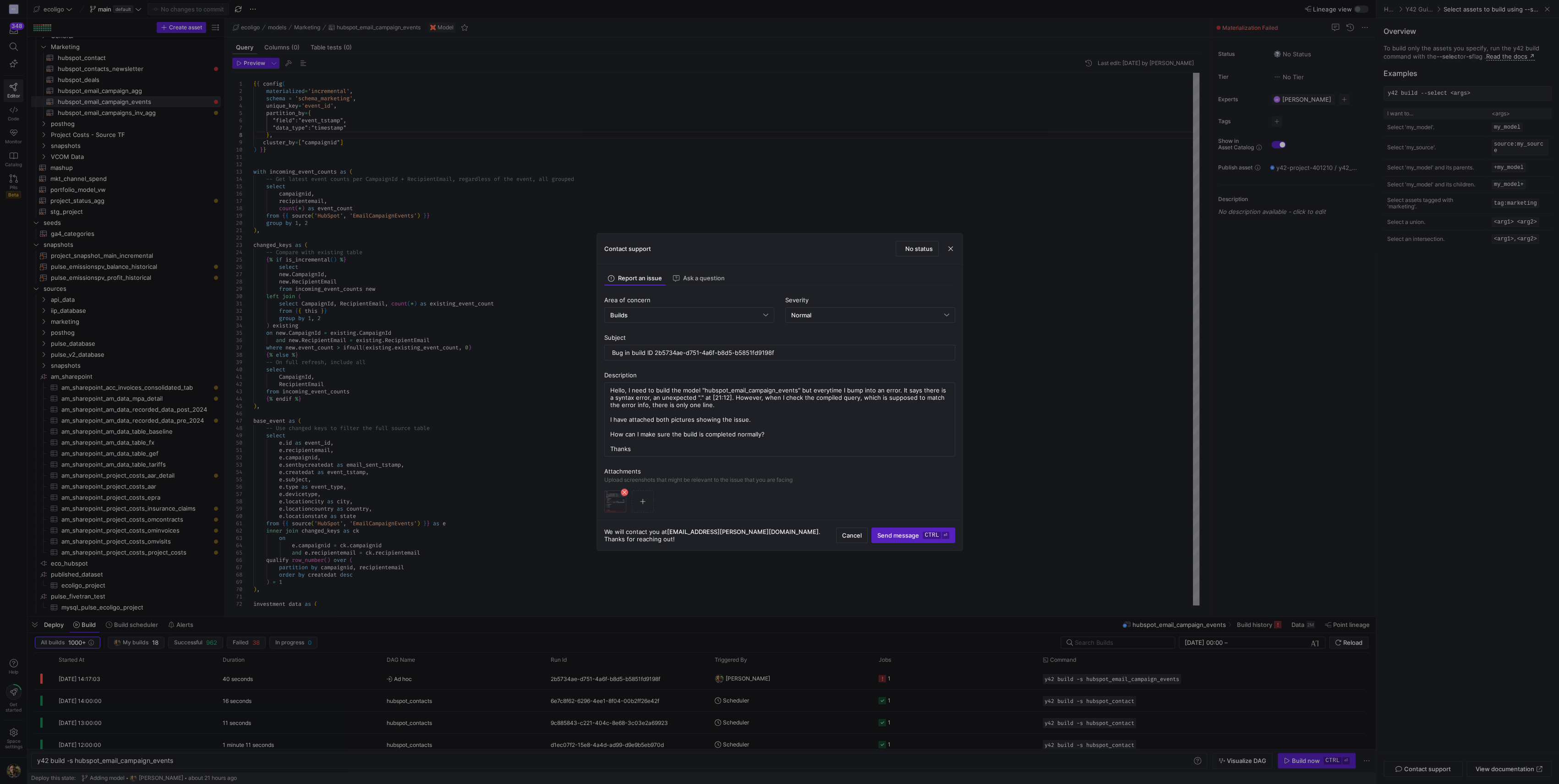
click at [638, 500] on span "button" at bounding box center [643, 501] width 21 height 21
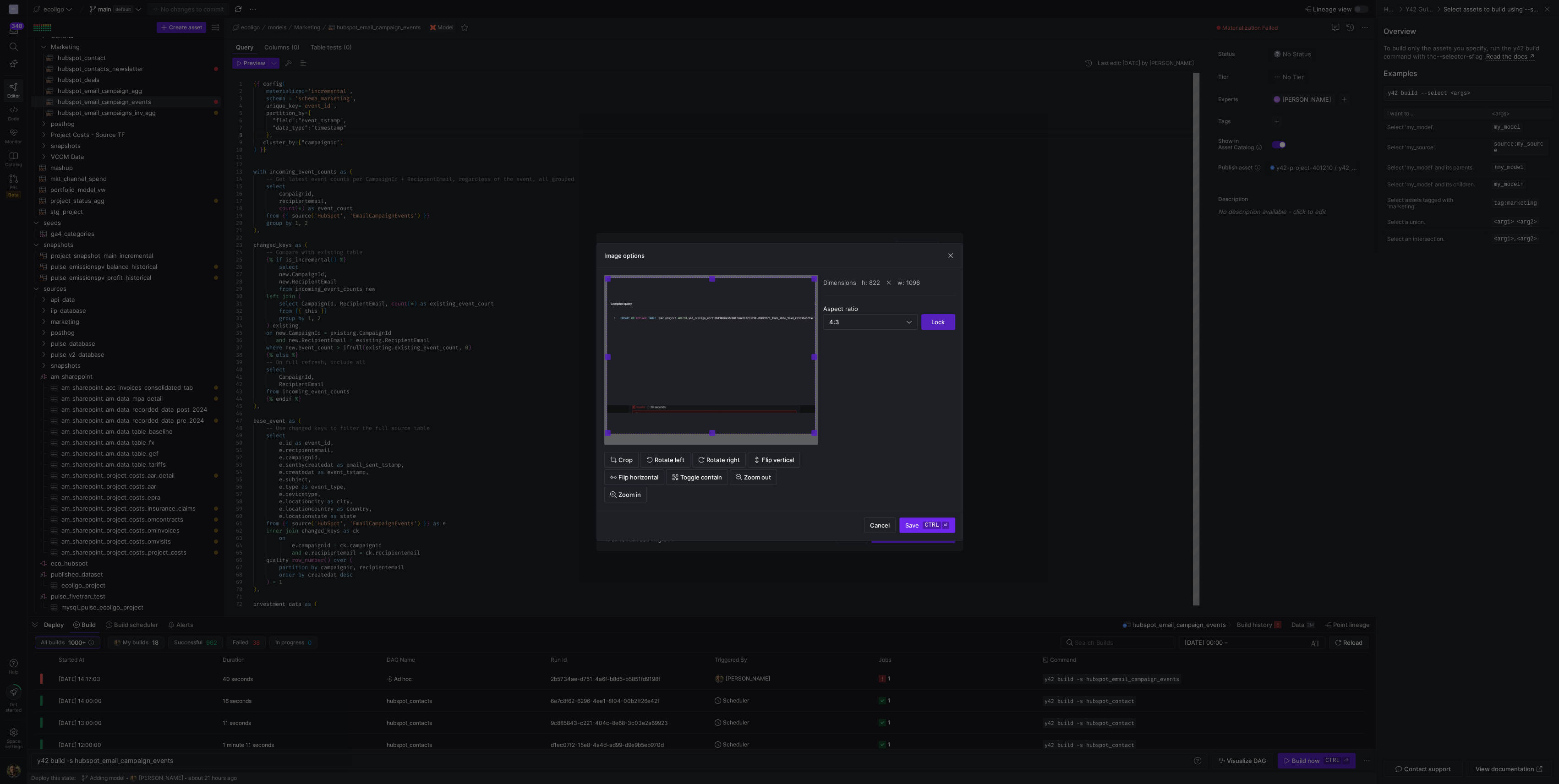
click at [919, 527] on span "Save ctrl ⏎" at bounding box center [927, 525] width 44 height 7
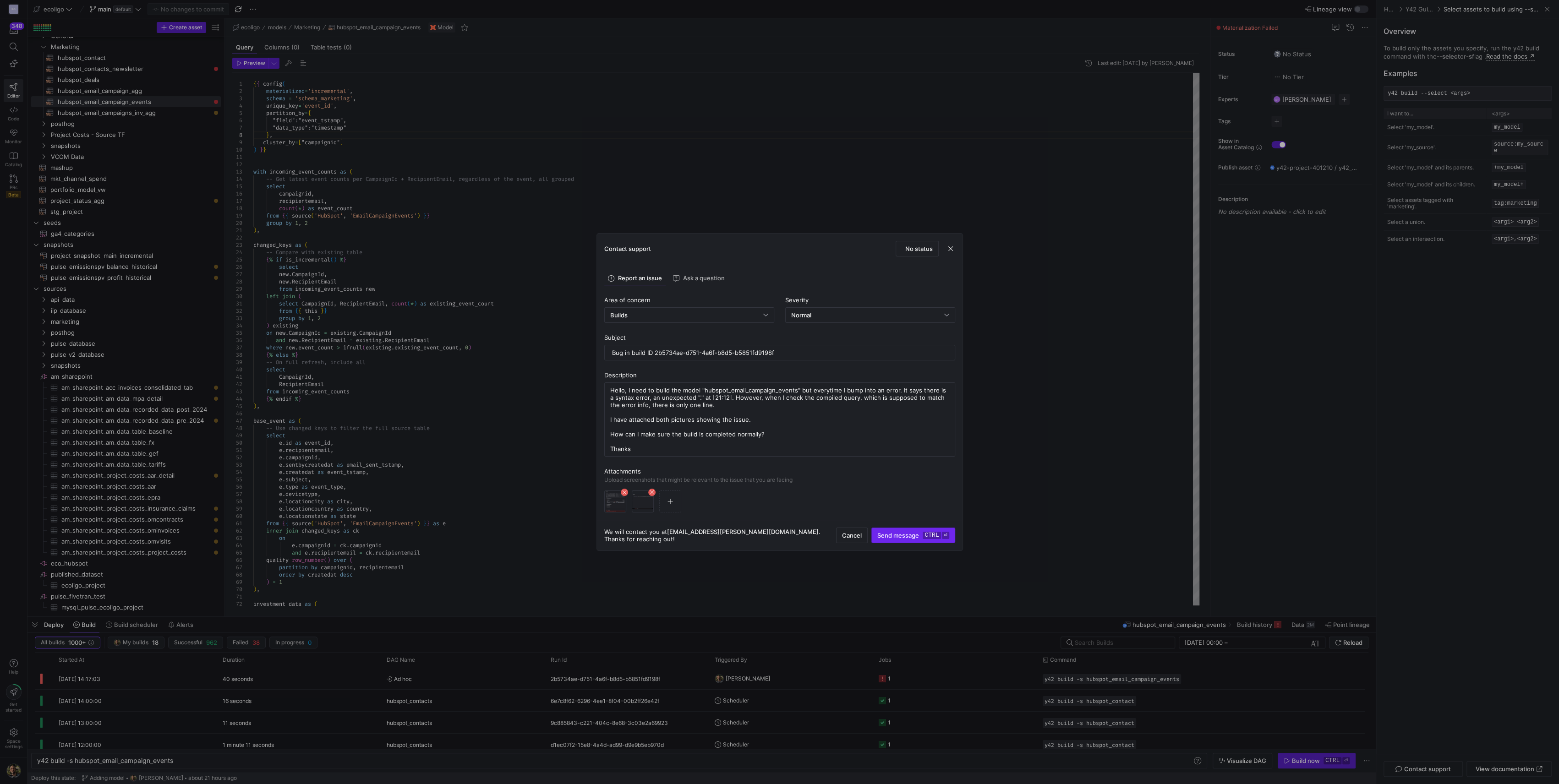
click at [891, 533] on span "Send message ctrl ⏎" at bounding box center [913, 535] width 71 height 7
